Goal: Transaction & Acquisition: Purchase product/service

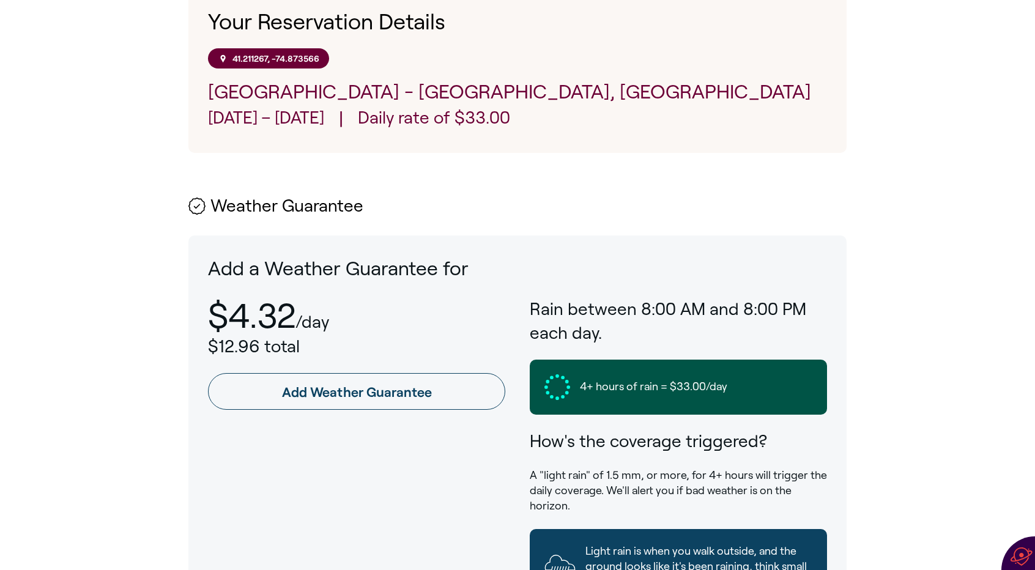
scroll to position [457, 0]
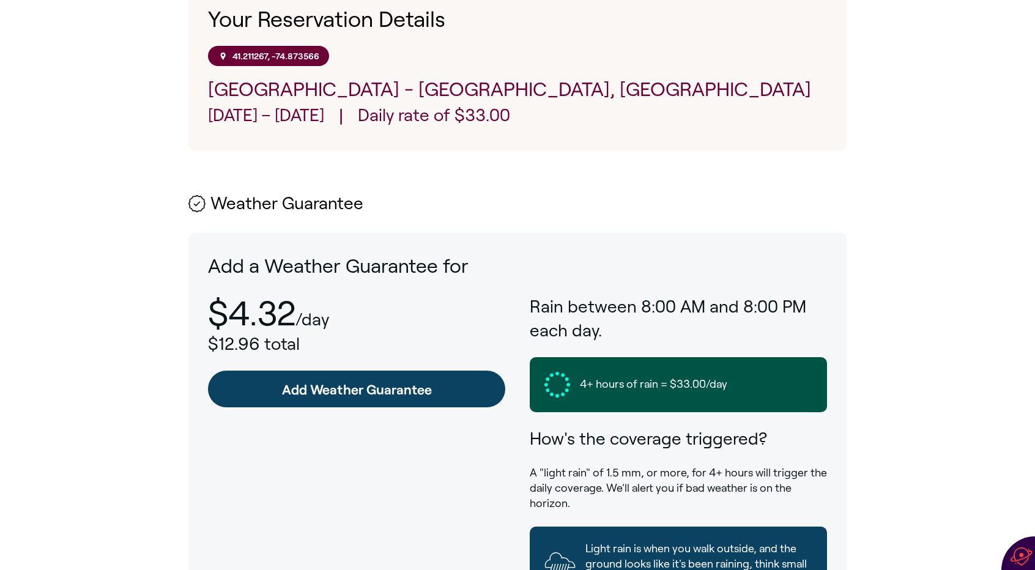
click at [329, 388] on link "Add Weather Guarantee" at bounding box center [356, 389] width 297 height 37
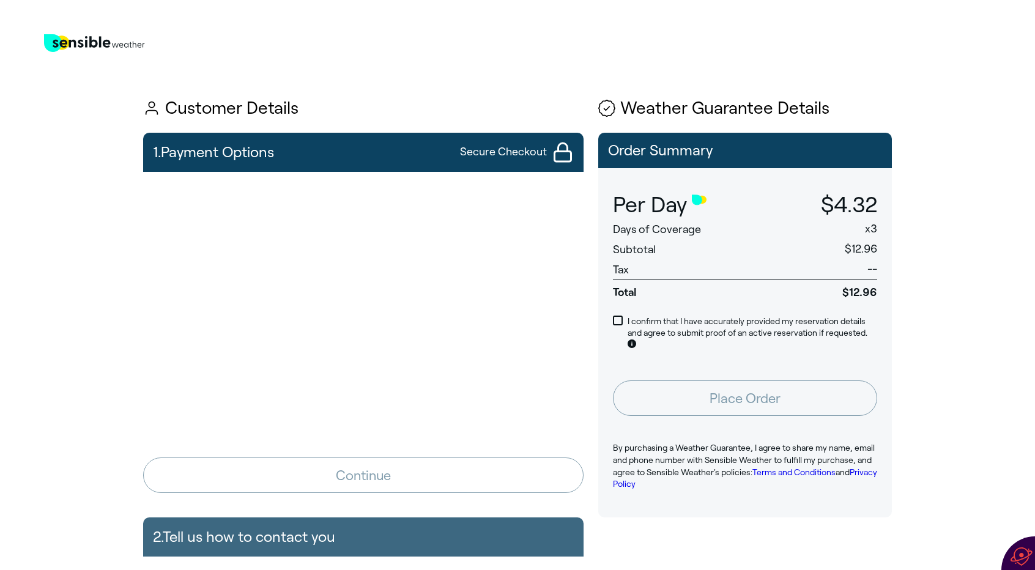
click at [357, 179] on iframe at bounding box center [363, 281] width 445 height 205
click at [619, 320] on span at bounding box center [618, 321] width 10 height 10
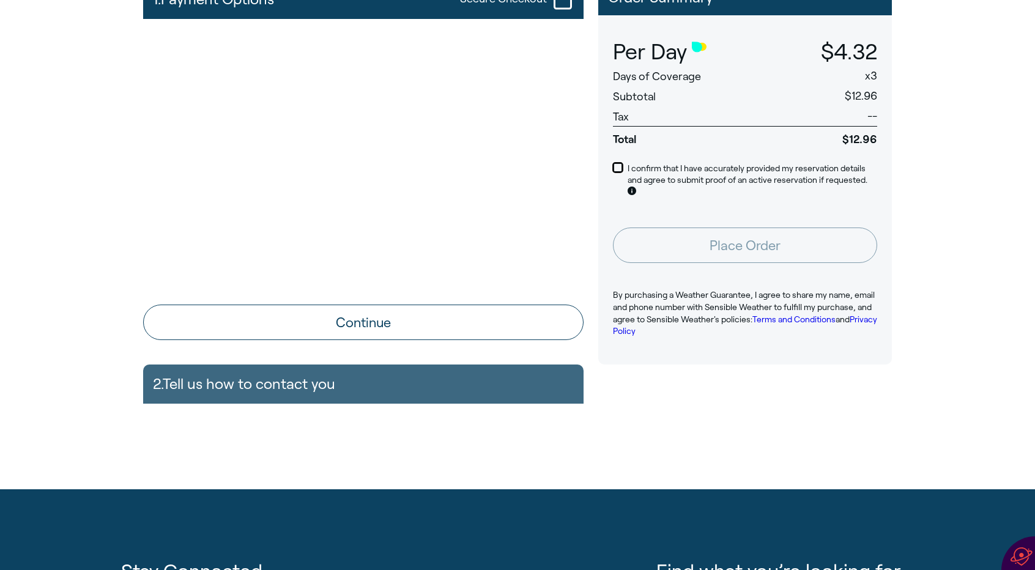
scroll to position [154, 0]
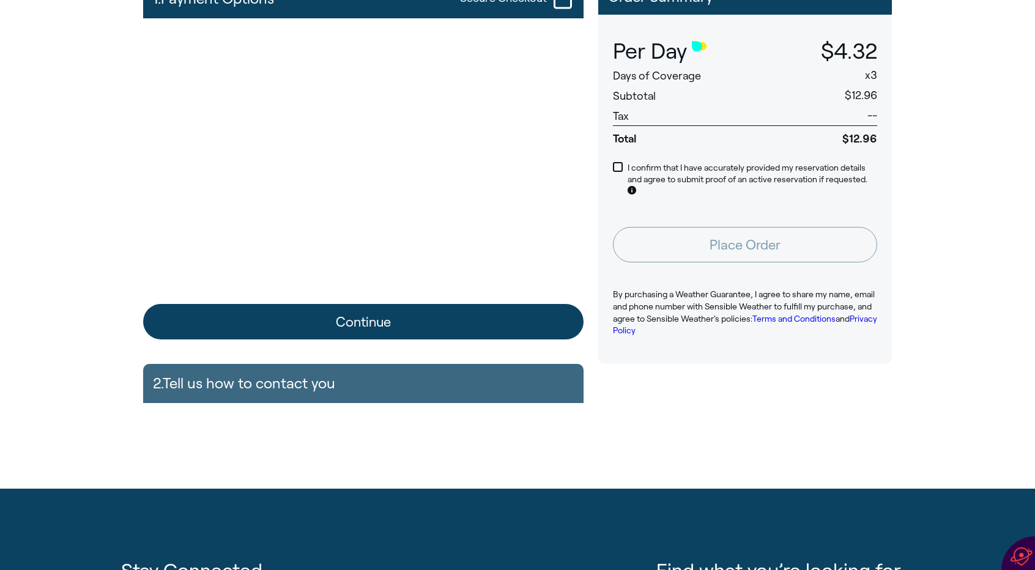
click at [524, 325] on button "Continue" at bounding box center [363, 321] width 440 height 35
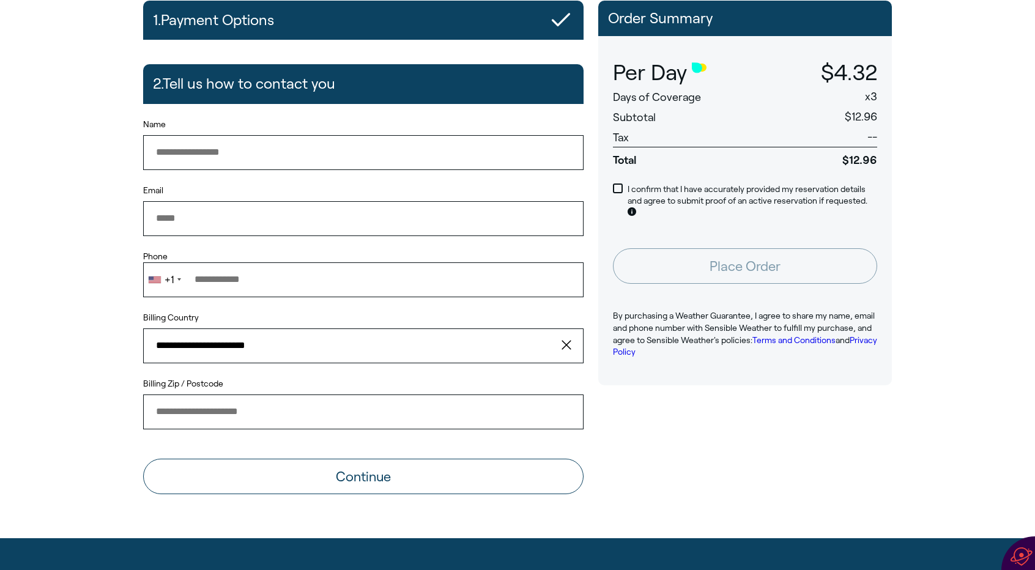
scroll to position [132, 0]
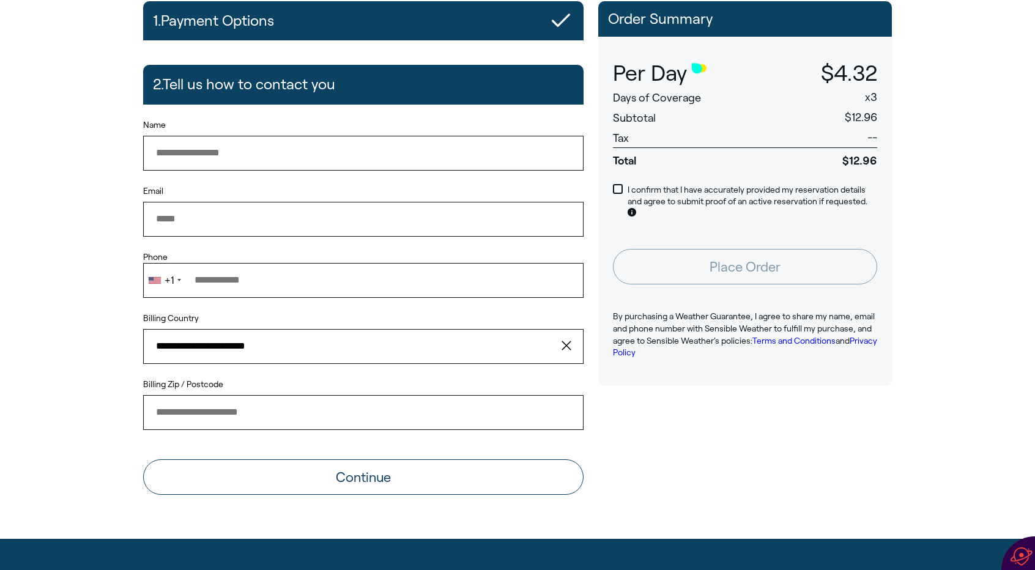
click at [339, 154] on input "Name" at bounding box center [363, 153] width 440 height 34
type input "**********"
type input "*****"
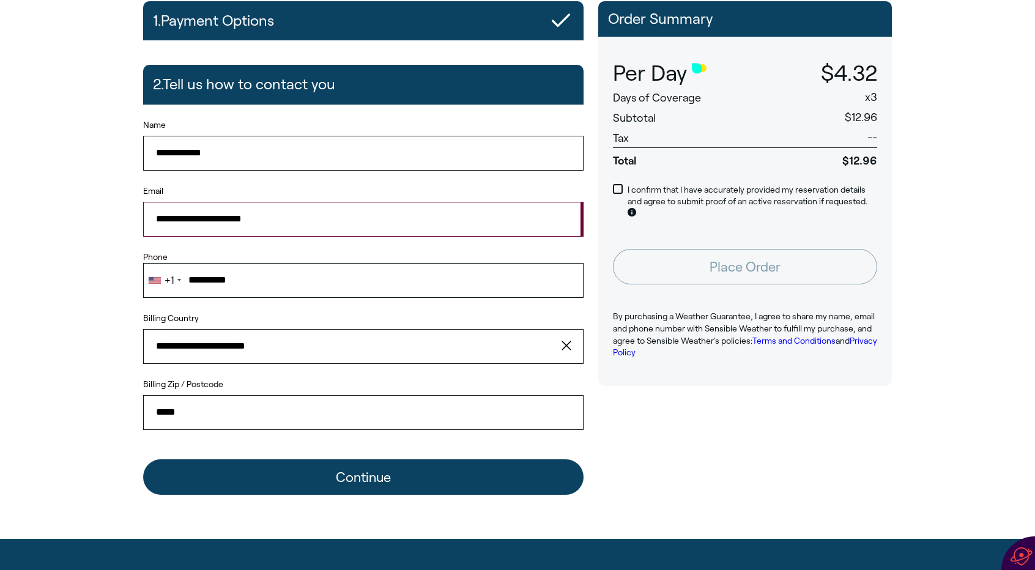
click at [377, 474] on button "Continue" at bounding box center [363, 476] width 440 height 35
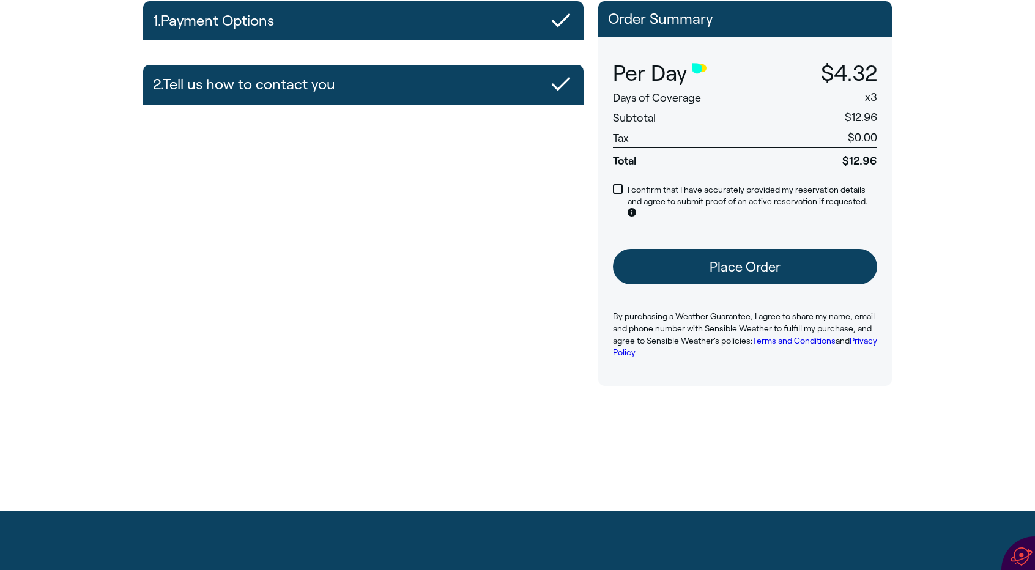
click at [707, 261] on button "Place Order" at bounding box center [745, 266] width 264 height 35
